Goal: Find specific page/section: Find specific page/section

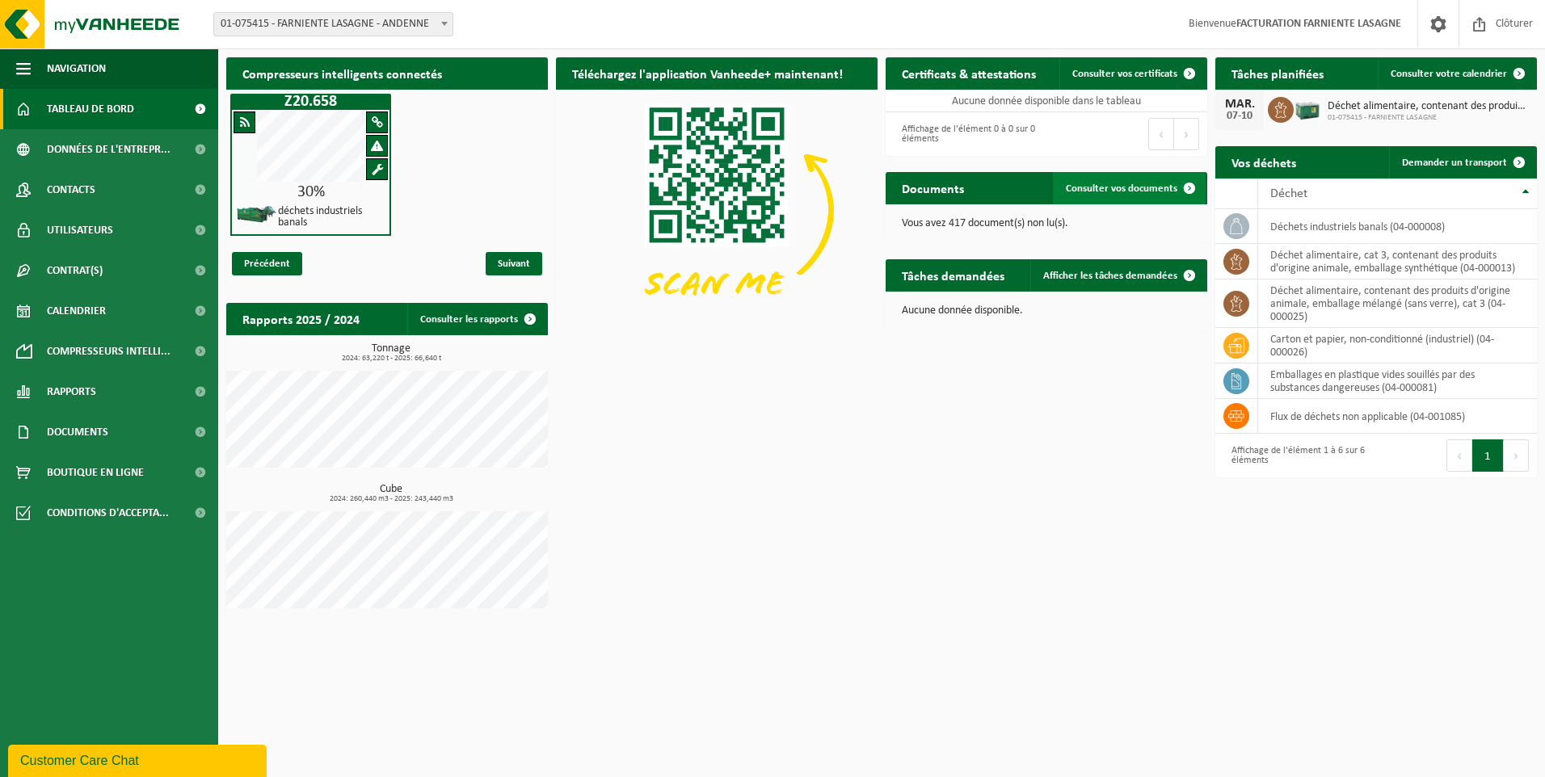
click at [1091, 184] on span "Consulter vos documents" at bounding box center [1122, 188] width 112 height 11
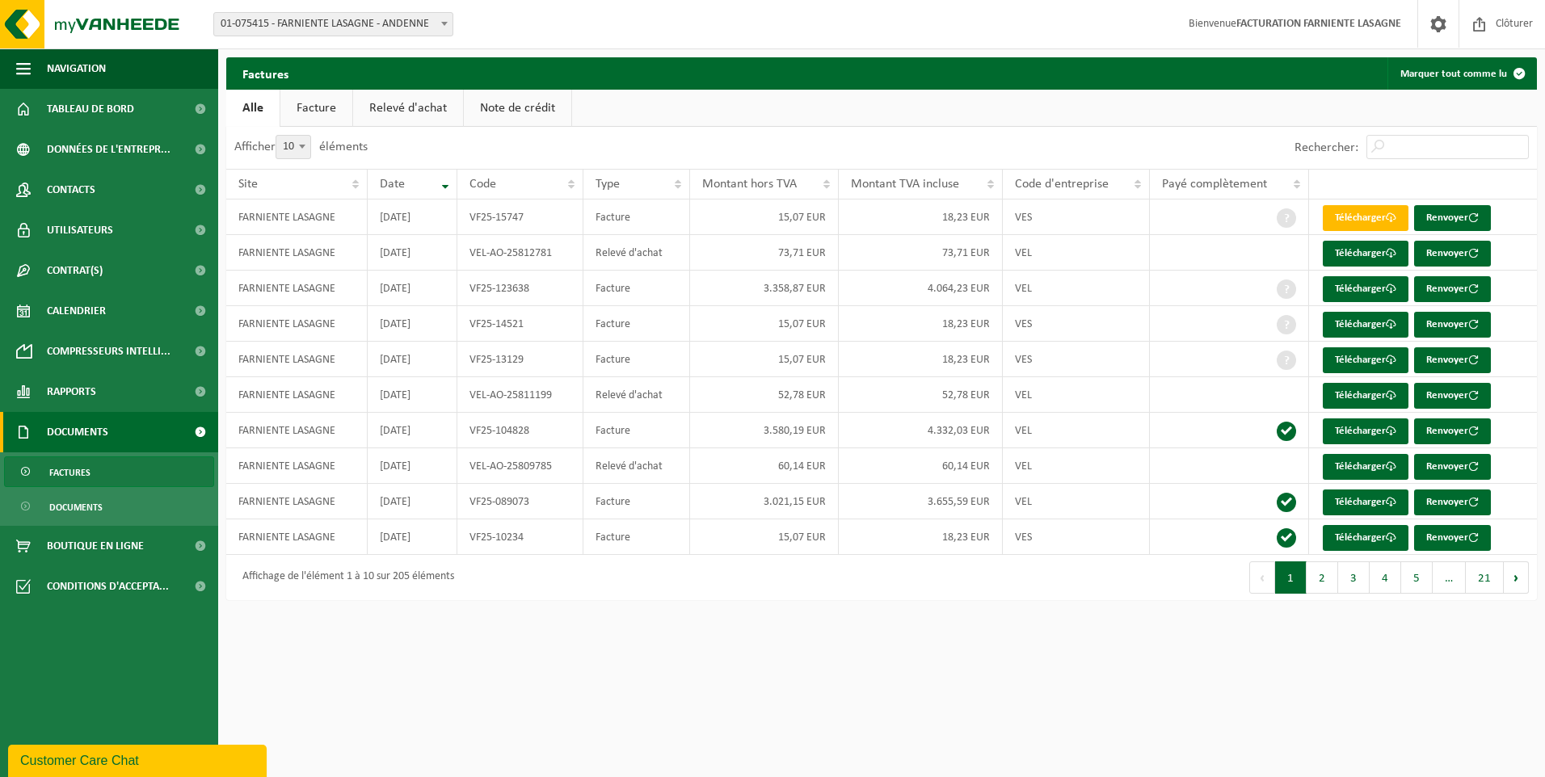
click at [490, 107] on link "Note de crédit" at bounding box center [517, 108] width 107 height 37
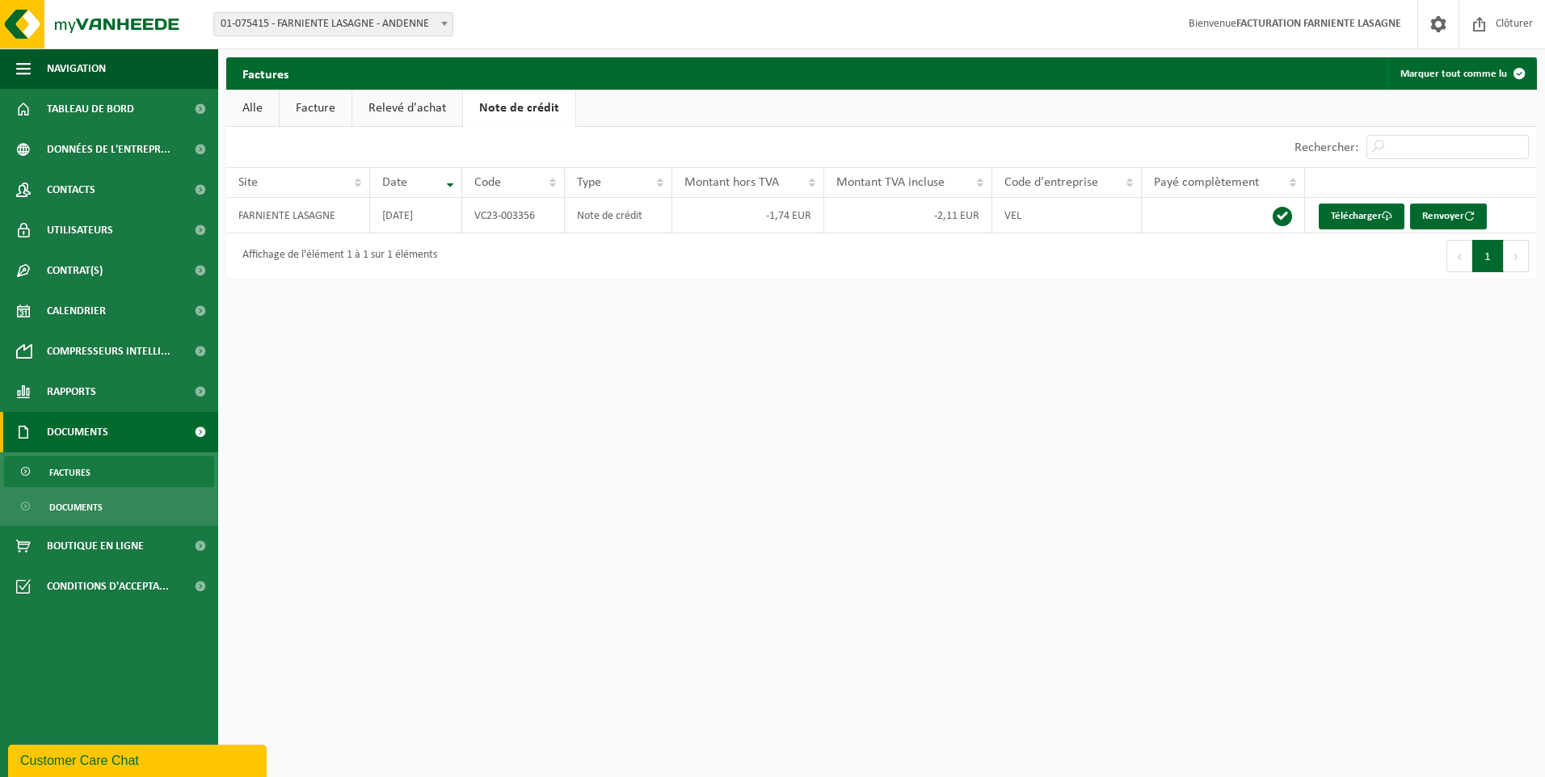
click at [404, 111] on link "Relevé d'achat" at bounding box center [407, 108] width 110 height 37
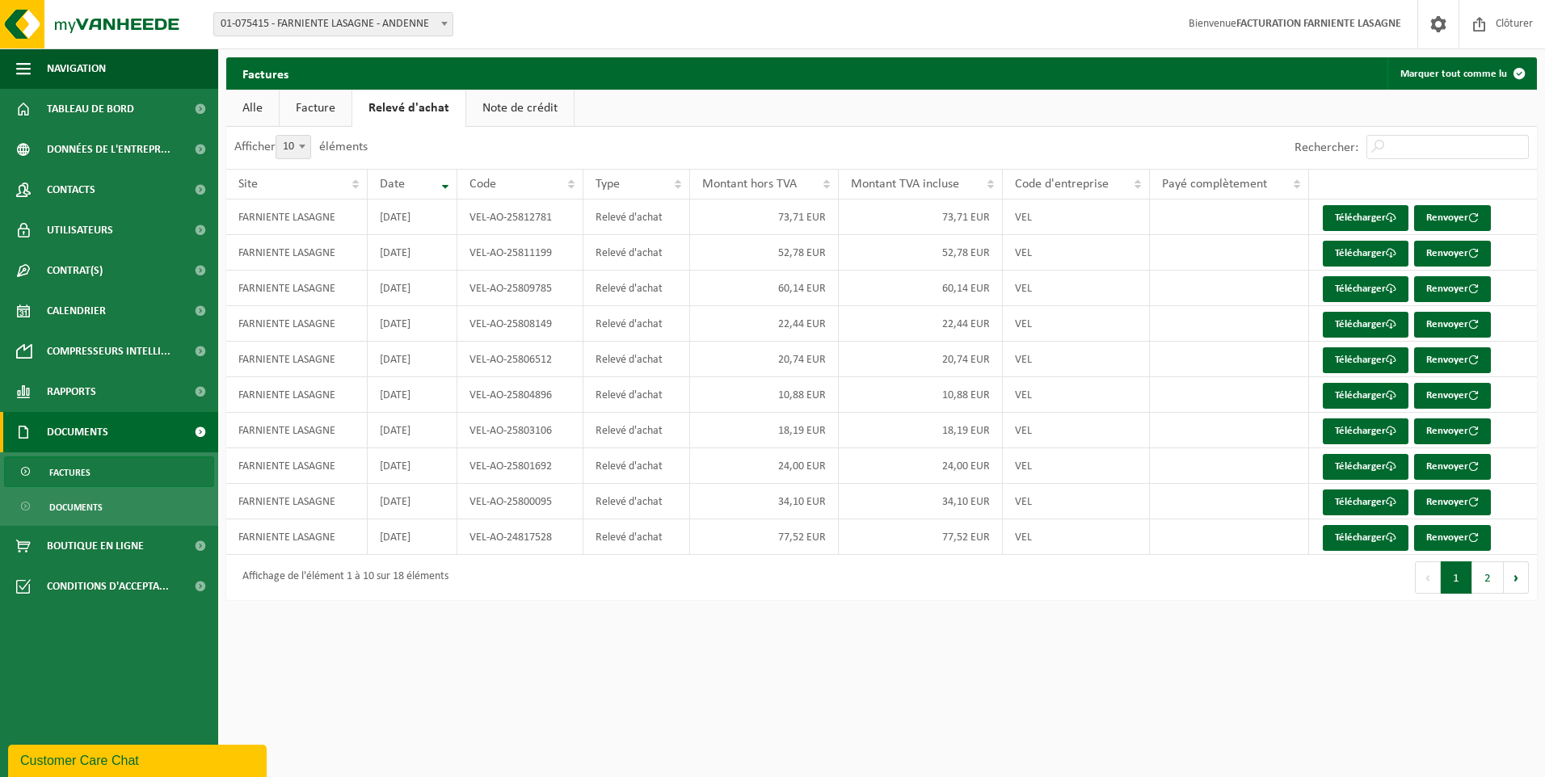
click at [327, 107] on link "Facture" at bounding box center [316, 108] width 72 height 37
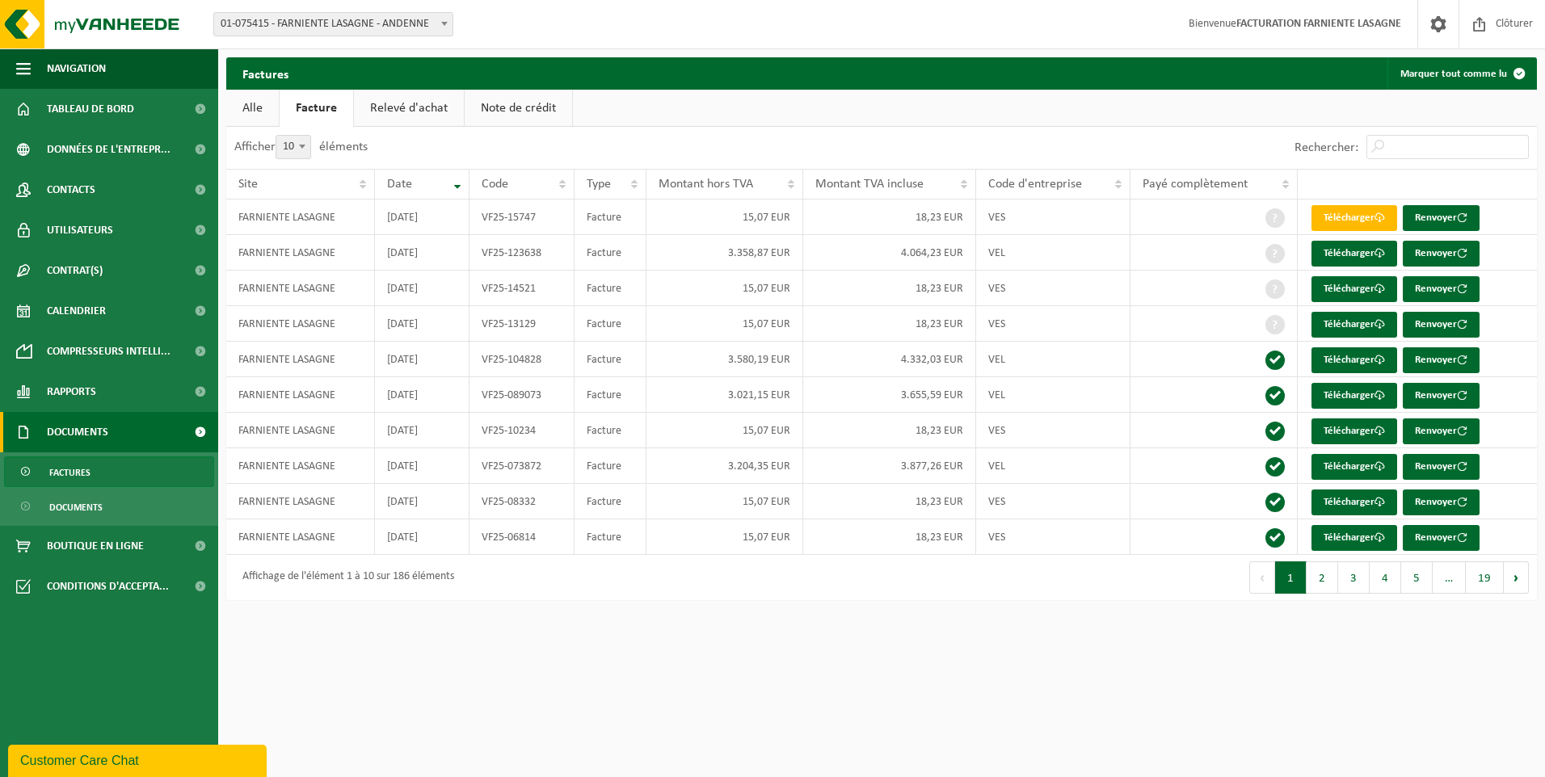
click at [244, 112] on link "Alle" at bounding box center [252, 108] width 53 height 37
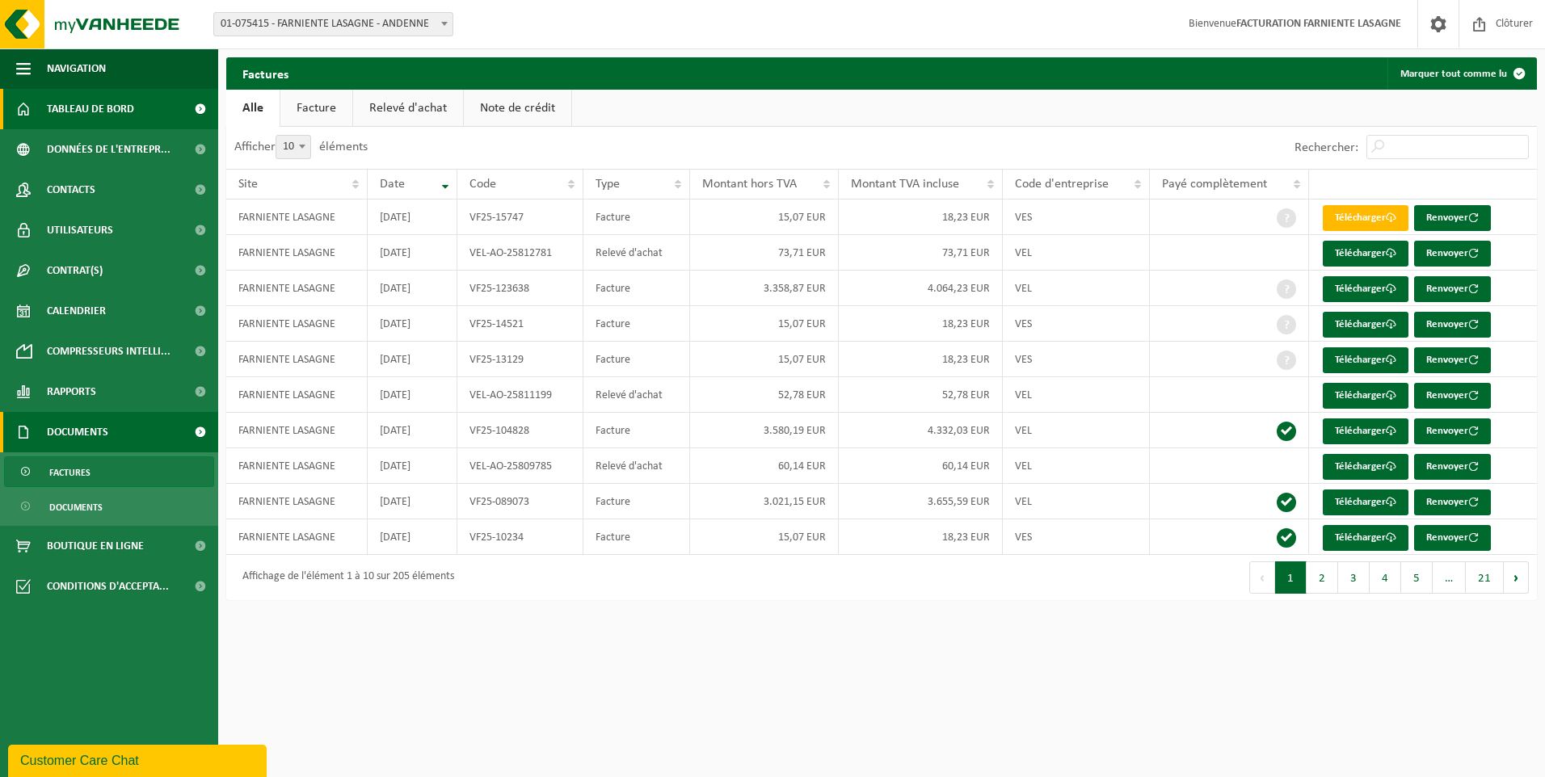
click at [47, 106] on span "Tableau de bord" at bounding box center [90, 109] width 87 height 40
